Goal: Information Seeking & Learning: Learn about a topic

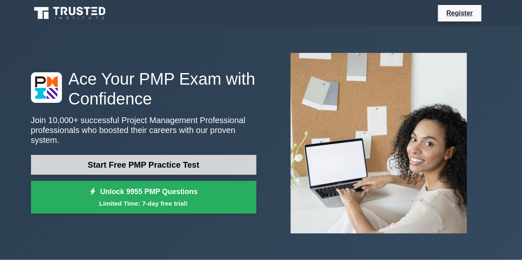
click at [171, 164] on link "Start Free PMP Practice Test" at bounding box center [144, 165] width 226 height 20
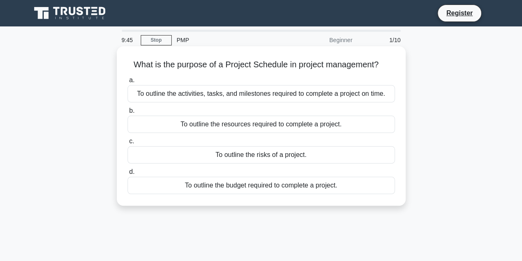
click at [232, 188] on div "To outline the budget required to complete a project." at bounding box center [262, 185] width 268 height 17
click at [128, 175] on input "d. To outline the budget required to complete a project." at bounding box center [128, 171] width 0 height 5
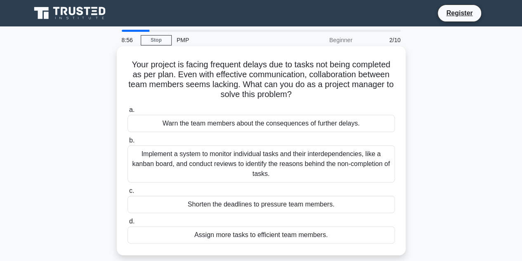
click at [228, 165] on div "Implement a system to monitor individual tasks and their interdependencies, lik…" at bounding box center [262, 163] width 268 height 37
click at [128, 143] on input "b. Implement a system to monitor individual tasks and their interdependencies, …" at bounding box center [128, 140] width 0 height 5
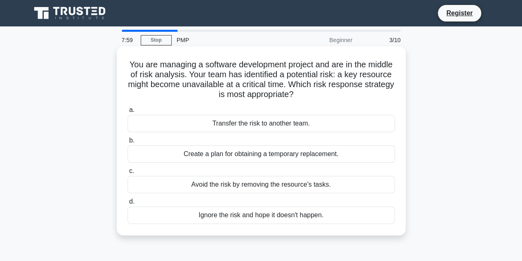
click at [231, 154] on div "Create a plan for obtaining a temporary replacement." at bounding box center [262, 153] width 268 height 17
click at [128, 143] on input "b. Create a plan for obtaining a temporary replacement." at bounding box center [128, 140] width 0 height 5
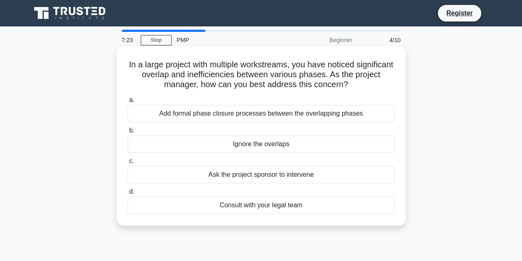
click at [243, 207] on div "Consult with your legal team" at bounding box center [262, 205] width 268 height 17
click at [128, 195] on input "d. Consult with your legal team" at bounding box center [128, 191] width 0 height 5
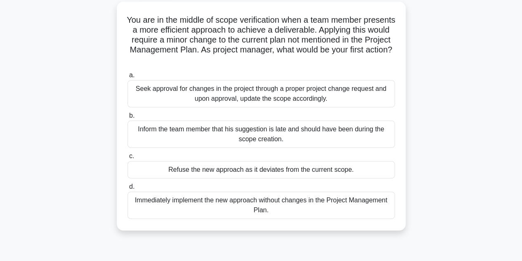
scroll to position [47, 0]
click at [243, 207] on div "Immediately implement the new approach without changes in the Project Managemen…" at bounding box center [262, 204] width 268 height 27
click at [128, 189] on input "d. Immediately implement the new approach without changes in the Project Manage…" at bounding box center [128, 186] width 0 height 5
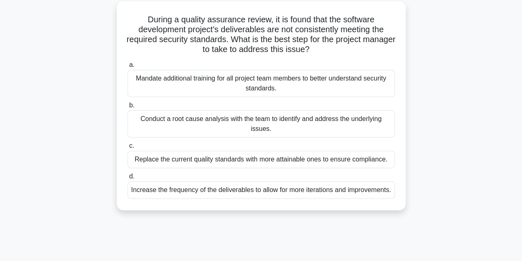
scroll to position [0, 0]
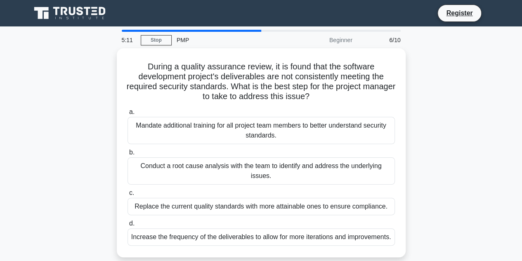
click at [243, 207] on div "Replace the current quality standards with more attainable ones to ensure compl…" at bounding box center [262, 206] width 268 height 17
click at [128, 196] on input "c. Replace the current quality standards with more attainable ones to ensure co…" at bounding box center [128, 192] width 0 height 5
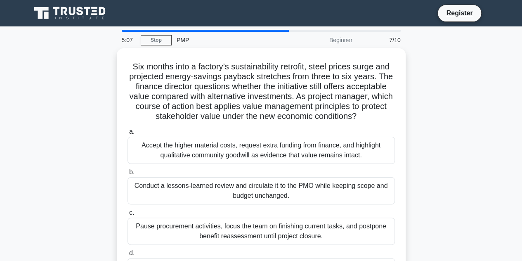
click at [255, 31] on div at bounding box center [206, 31] width 168 height 2
click at [264, 28] on main "5:06 Stop PMP Beginner 7/10 Six months into a factory’s sustainability retrofit…" at bounding box center [261, 236] width 522 height 420
click at [273, 31] on div at bounding box center [206, 31] width 168 height 2
click at [182, 40] on div "PMP" at bounding box center [229, 40] width 114 height 17
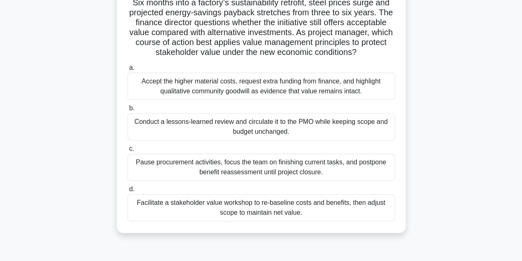
scroll to position [66, 0]
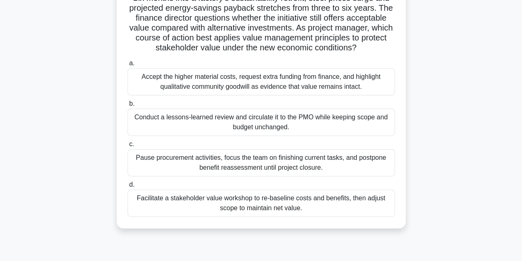
click at [324, 128] on div "Conduct a lessons-learned review and circulate it to the PMO while keeping scop…" at bounding box center [262, 122] width 268 height 27
click at [128, 107] on input "b. Conduct a lessons-learned review and circulate it to the PMO while keeping s…" at bounding box center [128, 103] width 0 height 5
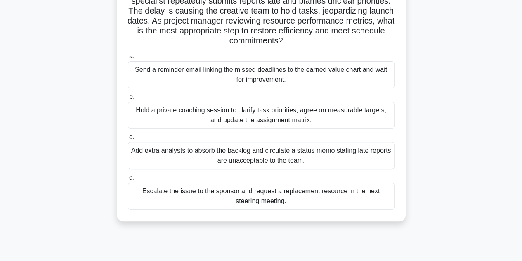
scroll to position [77, 0]
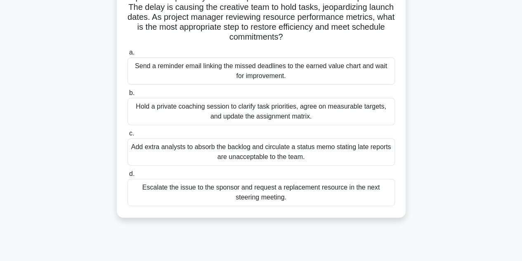
click at [315, 189] on div "Escalate the issue to the sponsor and request a replacement resource in the nex…" at bounding box center [262, 192] width 268 height 27
click at [128, 177] on input "d. Escalate the issue to the sponsor and request a replacement resource in the …" at bounding box center [128, 173] width 0 height 5
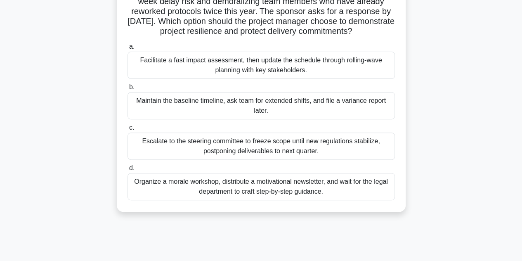
scroll to position [83, 0]
click at [319, 78] on div "Facilitate a fast impact assessment, then update the schedule through rolling-w…" at bounding box center [262, 64] width 268 height 27
click at [128, 49] on input "a. Facilitate a fast impact assessment, then update the schedule through rollin…" at bounding box center [128, 46] width 0 height 5
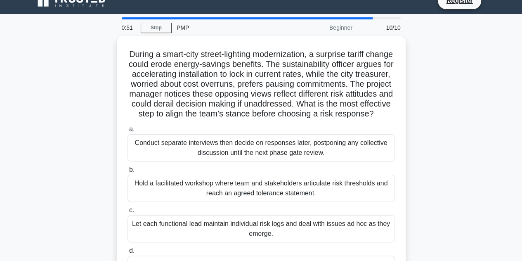
scroll to position [0, 0]
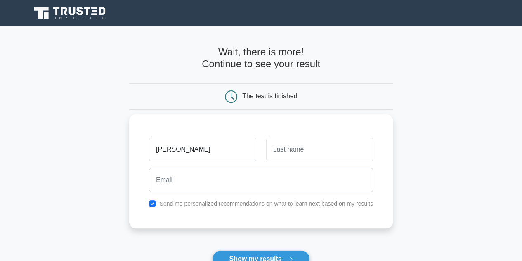
type input "[PERSON_NAME]"
click at [319, 154] on input "text" at bounding box center [319, 150] width 107 height 24
type input "Njuki"
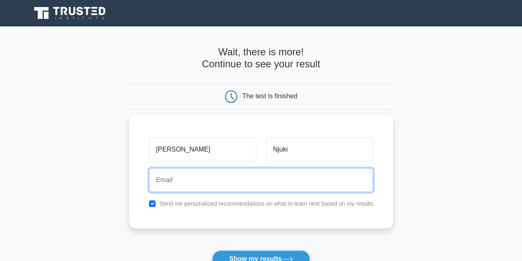
click at [207, 185] on input "email" at bounding box center [261, 180] width 224 height 24
type input "njukiisabella@gmail.com"
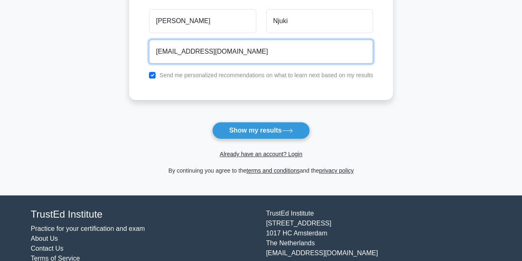
scroll to position [133, 0]
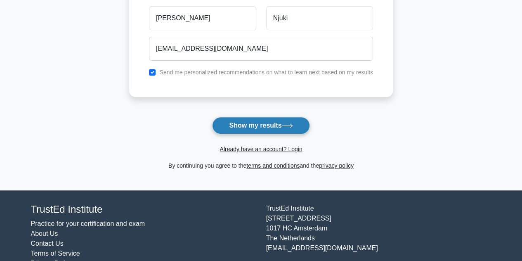
click at [276, 132] on button "Show my results" at bounding box center [260, 125] width 97 height 17
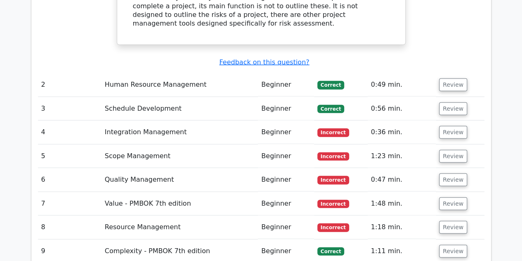
scroll to position [1015, 0]
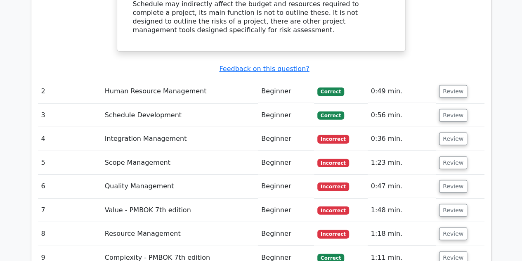
click at [221, 127] on td "Integration Management" at bounding box center [180, 139] width 157 height 24
click at [228, 127] on td "Integration Management" at bounding box center [180, 139] width 157 height 24
click at [444, 133] on button "Review" at bounding box center [453, 139] width 28 height 13
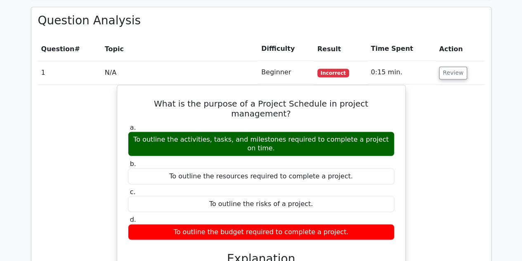
scroll to position [694, 0]
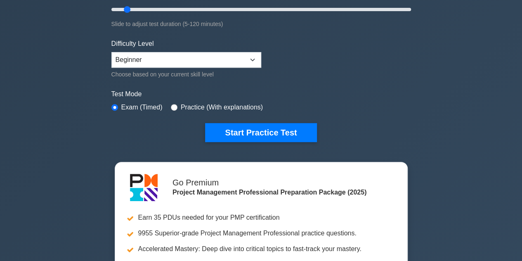
scroll to position [177, 0]
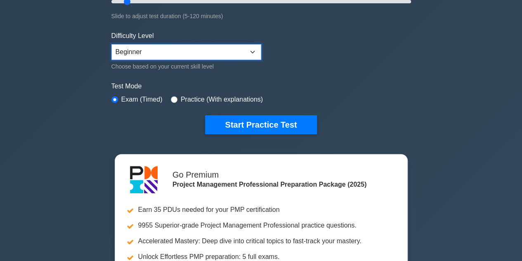
click at [233, 52] on select "Beginner Intermediate Expert" at bounding box center [187, 52] width 150 height 16
select select "intermediate"
click at [112, 44] on select "Beginner Intermediate Expert" at bounding box center [187, 52] width 150 height 16
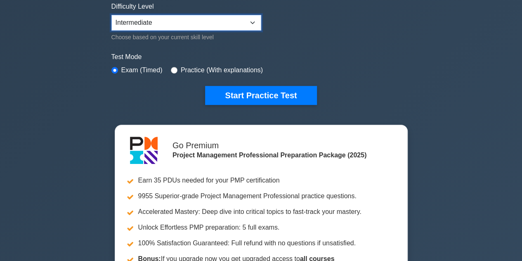
scroll to position [209, 0]
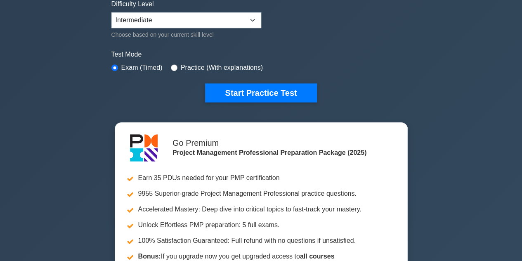
click at [217, 69] on label "Practice (With explanations)" at bounding box center [222, 68] width 82 height 10
click at [206, 66] on label "Practice (With explanations)" at bounding box center [222, 68] width 82 height 10
click at [174, 68] on input "radio" at bounding box center [174, 67] width 7 height 7
radio input "true"
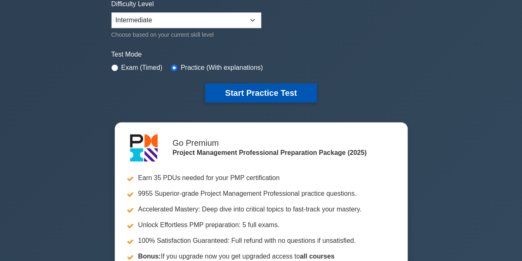
click at [248, 93] on button "Start Practice Test" at bounding box center [261, 92] width 112 height 19
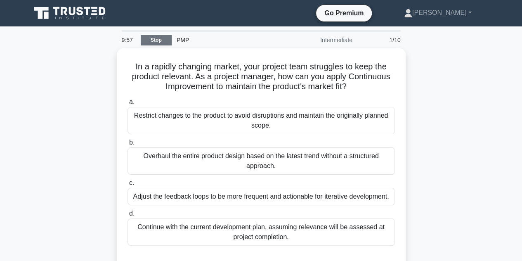
click at [158, 40] on link "Stop" at bounding box center [156, 40] width 31 height 10
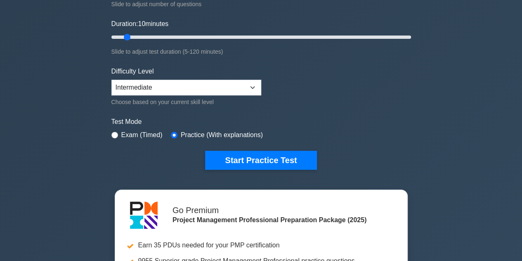
scroll to position [180, 0]
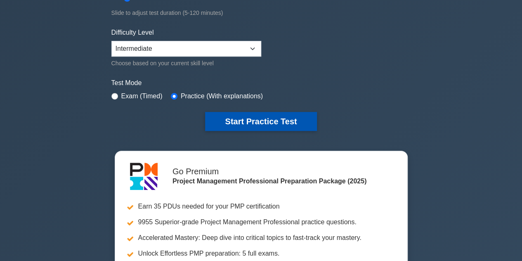
click at [252, 119] on button "Start Practice Test" at bounding box center [261, 121] width 112 height 19
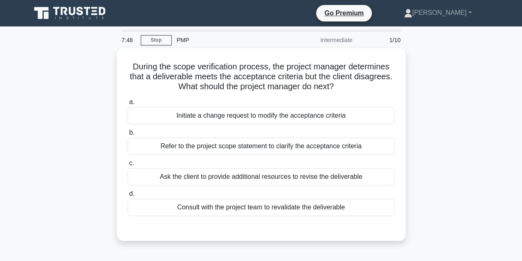
click at [432, 100] on div "During the scope verification process, the project manager determines that a de…" at bounding box center [261, 149] width 471 height 202
click at [456, 17] on link "[PERSON_NAME]" at bounding box center [438, 13] width 107 height 17
click at [449, 98] on div "During the scope verification process, the project manager determines that a de…" at bounding box center [261, 149] width 471 height 202
